Goal: Task Accomplishment & Management: Use online tool/utility

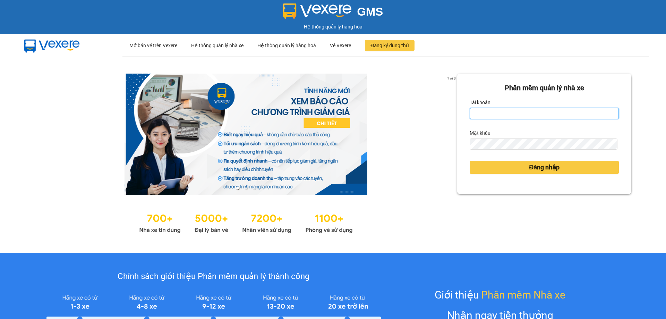
click at [515, 114] on input "Tài khoản" at bounding box center [544, 113] width 149 height 11
type input "hoangdinhlieu.apq"
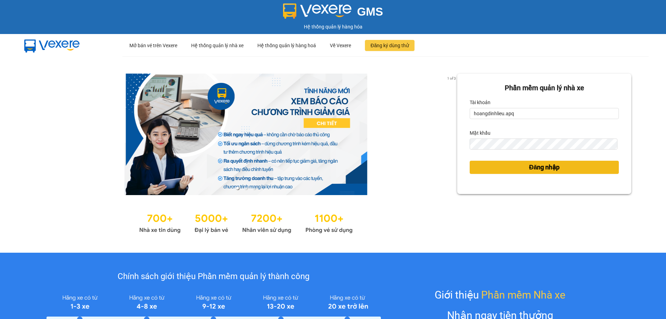
click at [539, 165] on span "Đăng nhập" at bounding box center [544, 167] width 31 height 10
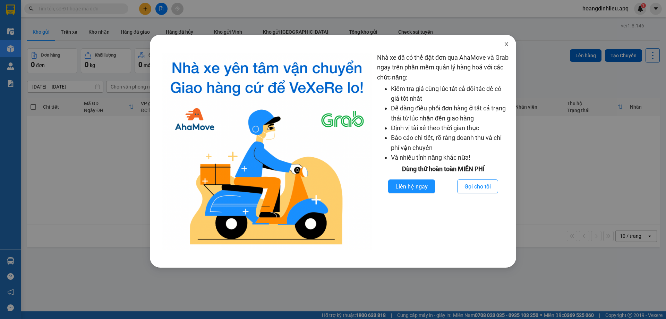
click at [507, 43] on icon "close" at bounding box center [507, 44] width 6 height 6
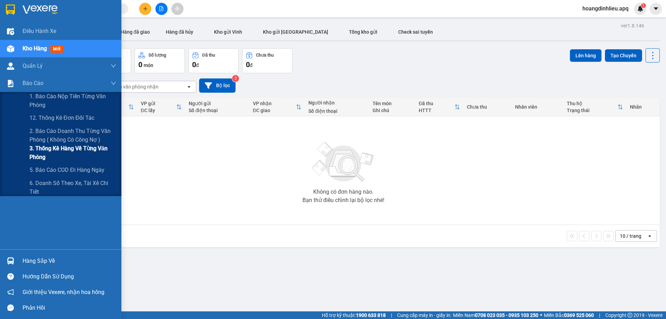
click at [73, 150] on span "3. Thống kê hàng về từng văn phòng" at bounding box center [73, 152] width 87 height 17
